Goal: Book appointment/travel/reservation

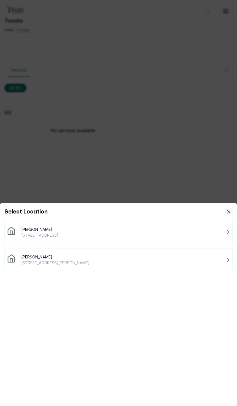
click at [39, 240] on div "Tasala Ikoyi [STREET_ADDRESS]" at bounding box center [118, 232] width 228 height 23
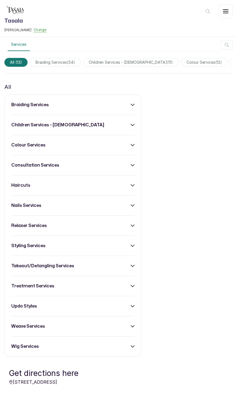
scroll to position [25, 0]
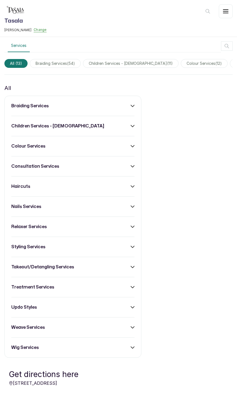
click at [20, 106] on h3 "braiding services" at bounding box center [30, 106] width 38 height 7
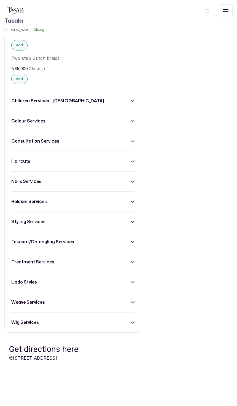
scroll to position [2146, 0]
click at [17, 302] on h3 "weave services" at bounding box center [28, 302] width 34 height 7
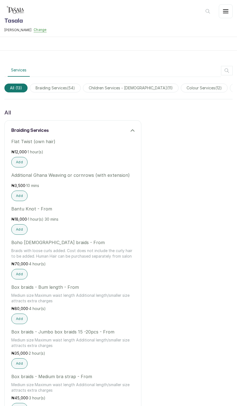
scroll to position [0, 0]
click at [43, 90] on span "braiding services ( 54 )" at bounding box center [55, 88] width 51 height 9
click at [102, 88] on span "consultation services ( 1 )" at bounding box center [121, 88] width 56 height 9
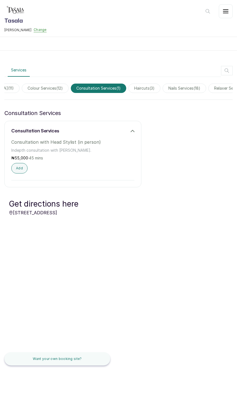
scroll to position [0, 160]
click at [129, 86] on span "haircuts ( 3 )" at bounding box center [144, 88] width 32 height 9
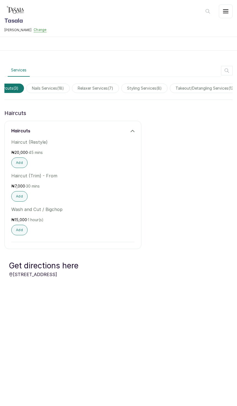
scroll to position [0, 304]
click at [130, 89] on span "styling services ( 8 )" at bounding box center [136, 88] width 46 height 9
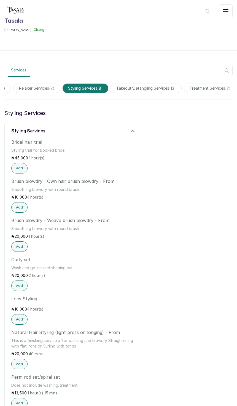
scroll to position [0, 358]
click at [119, 84] on span "takeout/detangling services ( 13 )" at bounding box center [143, 88] width 71 height 9
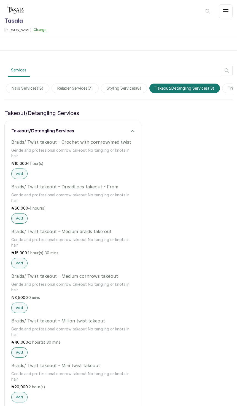
scroll to position [0, 318]
click at [109, 91] on span "styling services ( 8 )" at bounding box center [123, 88] width 46 height 9
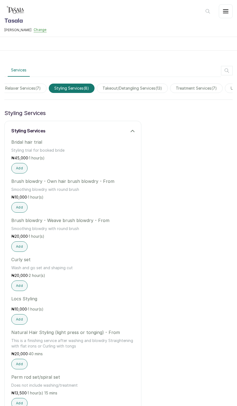
scroll to position [0, 371]
click at [179, 89] on span "treatment services ( 7 )" at bounding box center [194, 88] width 53 height 9
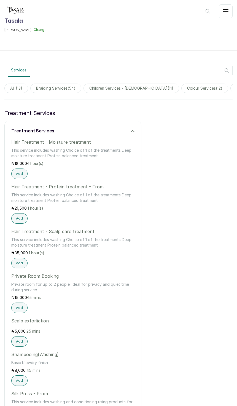
scroll to position [0, 0]
click at [20, 89] on span "All ( 13 )" at bounding box center [16, 88] width 24 height 9
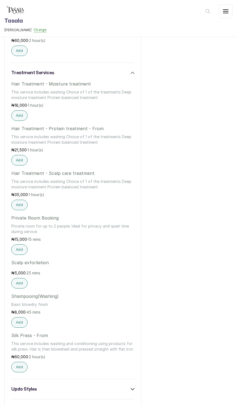
scroll to position [3316, 0]
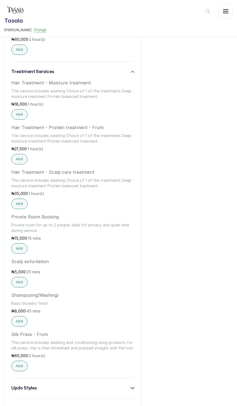
click at [14, 116] on button "Add" at bounding box center [19, 114] width 16 height 10
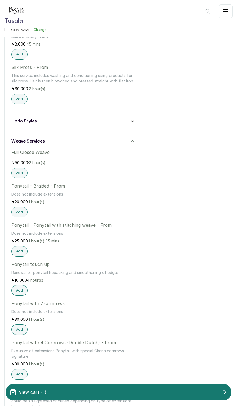
scroll to position [3575, 0]
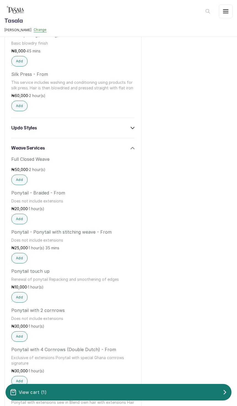
click at [27, 130] on h3 "updo styles" at bounding box center [24, 128] width 26 height 7
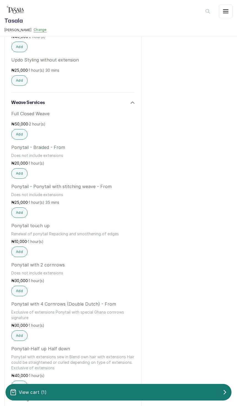
scroll to position [3905, 0]
click at [17, 179] on button "Add" at bounding box center [19, 174] width 16 height 10
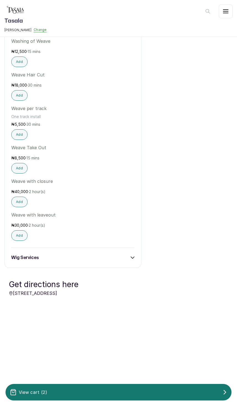
scroll to position [4263, 0]
click at [36, 390] on p "View cart ( 2 )" at bounding box center [33, 392] width 28 height 7
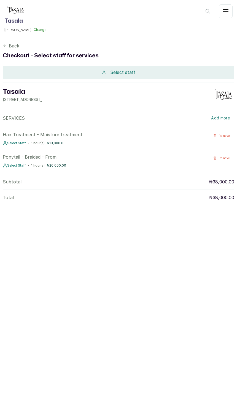
click at [91, 77] on div "Select staff" at bounding box center [119, 72] width 232 height 13
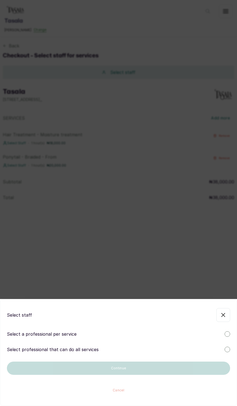
click at [20, 347] on p "Select professional that can do all services" at bounding box center [53, 349] width 92 height 7
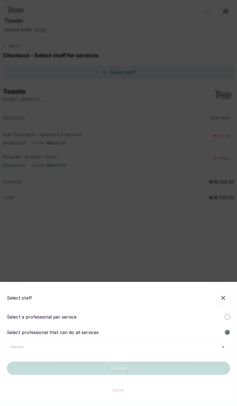
click at [11, 346] on span "Choose" at bounding box center [16, 347] width 13 height 4
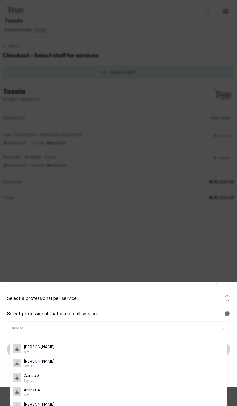
scroll to position [19, 0]
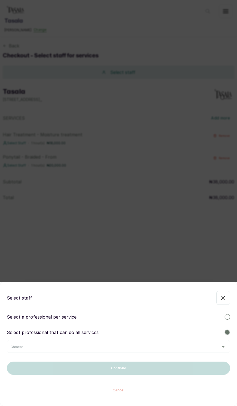
click at [17, 328] on div "Select staff Select a professional per service Select professional that can do …" at bounding box center [118, 344] width 237 height 124
click at [26, 347] on div "Choose" at bounding box center [118, 347] width 216 height 4
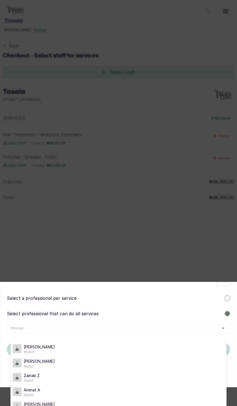
scroll to position [19, 0]
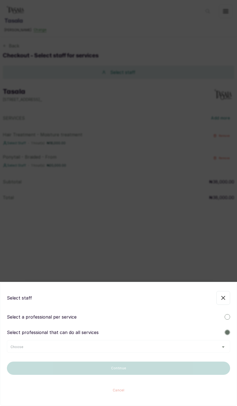
click at [13, 316] on div "Select staff Select a professional per service Select professional that can do …" at bounding box center [118, 344] width 237 height 124
click at [28, 346] on div "Choose" at bounding box center [118, 347] width 216 height 4
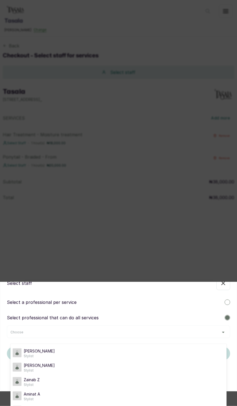
click at [75, 366] on div "Joy J Stylist" at bounding box center [119, 368] width 212 height 10
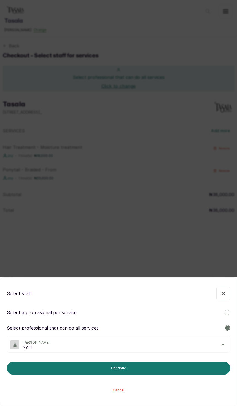
click at [30, 343] on span "[PERSON_NAME]" at bounding box center [125, 342] width 204 height 4
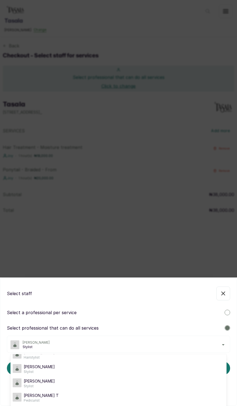
scroll to position [66, 0]
click at [22, 378] on div "Zee Z Stylist" at bounding box center [119, 383] width 212 height 10
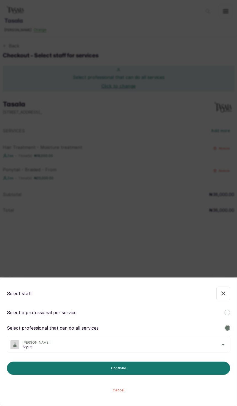
click at [48, 368] on button "Continue" at bounding box center [118, 368] width 223 height 13
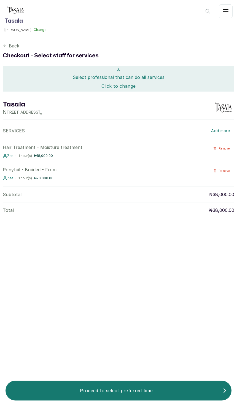
click at [74, 386] on div "Proceed to select preferred time" at bounding box center [119, 390] width 226 height 11
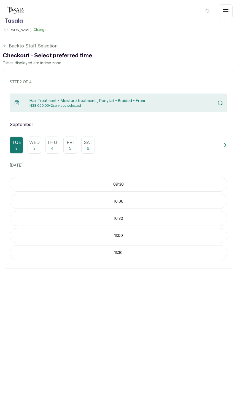
click at [34, 139] on p "Wed" at bounding box center [34, 142] width 10 height 7
click at [55, 219] on div "13:00" at bounding box center [119, 226] width 218 height 15
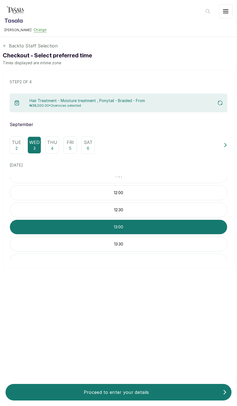
click at [79, 389] on p "Proceed to enter your details" at bounding box center [116, 392] width 213 height 7
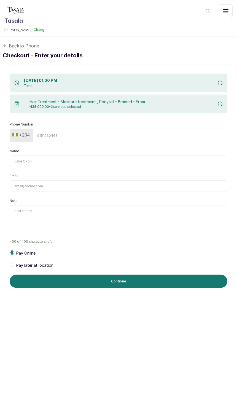
click at [43, 136] on input "Phone Number" at bounding box center [130, 136] width 195 height 14
type input "8141697294"
type input "[PERSON_NAME]"
type input "[EMAIL_ADDRESS][PERSON_NAME][DOMAIN_NAME]"
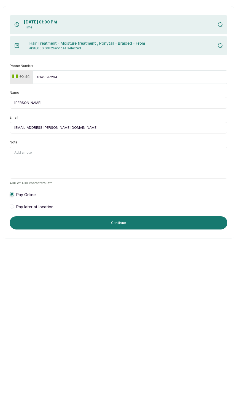
click at [10, 263] on label at bounding box center [12, 265] width 4 height 4
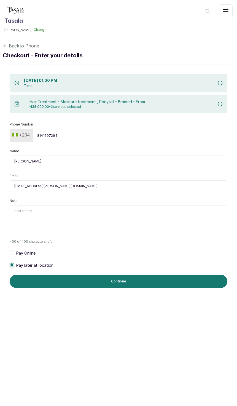
click at [67, 275] on button "Continue" at bounding box center [119, 281] width 218 height 13
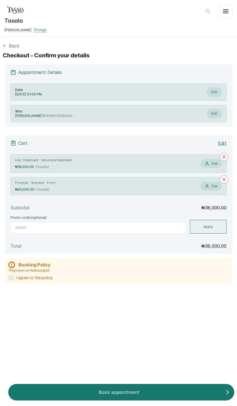
click at [11, 275] on label at bounding box center [11, 278] width 6 height 6
click at [110, 385] on button "Book appointment" at bounding box center [121, 392] width 226 height 17
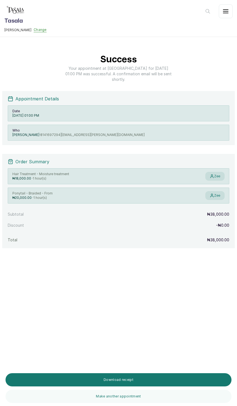
click at [50, 381] on button "Download receipt" at bounding box center [119, 379] width 226 height 13
